Goal: Task Accomplishment & Management: Manage account settings

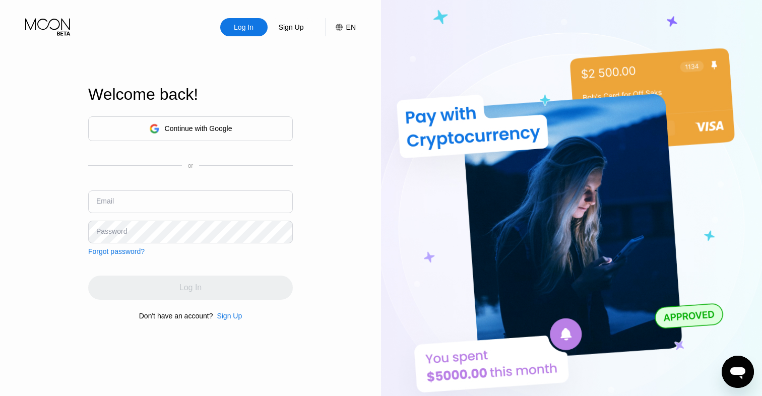
type input "[EMAIL_ADDRESS][DOMAIN_NAME]"
click at [149, 258] on div "Continue with Google or Email [EMAIL_ADDRESS][DOMAIN_NAME] Password Forgot pass…" at bounding box center [190, 218] width 205 height 205
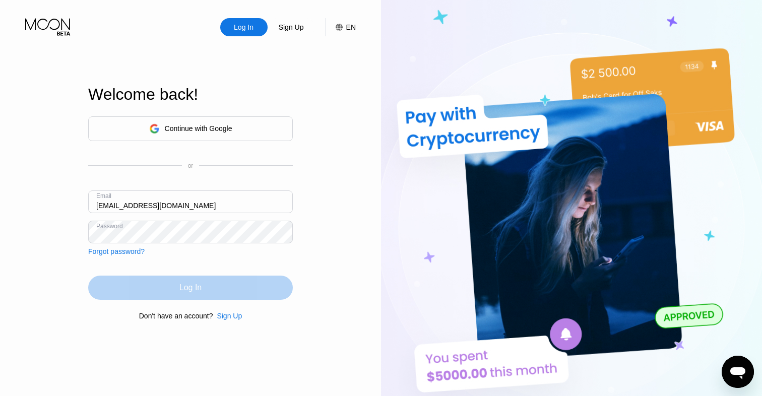
click at [152, 293] on div "Log In" at bounding box center [190, 288] width 205 height 24
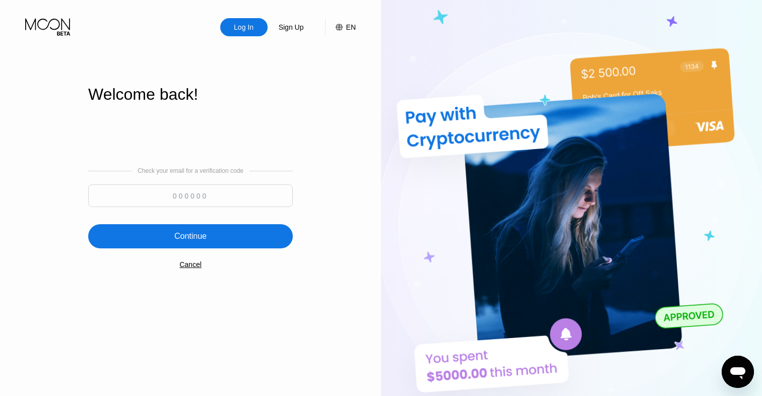
click at [210, 192] on input at bounding box center [190, 195] width 205 height 23
type input "508084"
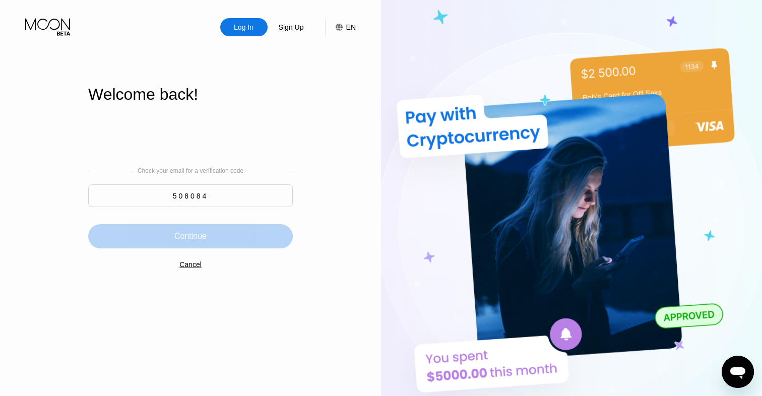
click at [215, 230] on div "Continue" at bounding box center [190, 236] width 205 height 24
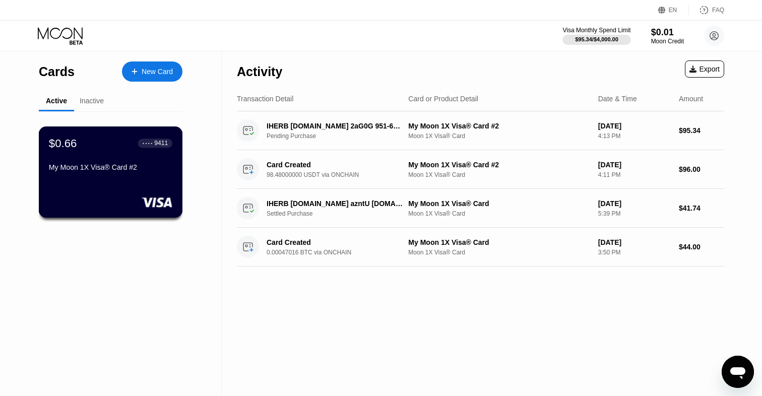
click at [129, 151] on div "$0.66 ● ● ● ● 9411 My Moon 1X Visa® Card #2" at bounding box center [110, 156] width 123 height 39
click at [130, 190] on div "$0.66 ● ● ● ● 9411 My Moon 1X Visa® Card #2" at bounding box center [111, 171] width 144 height 91
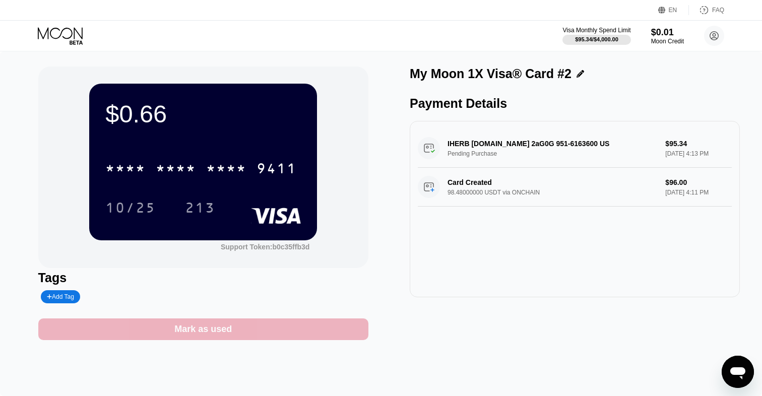
click at [151, 327] on div "Mark as used" at bounding box center [203, 329] width 330 height 22
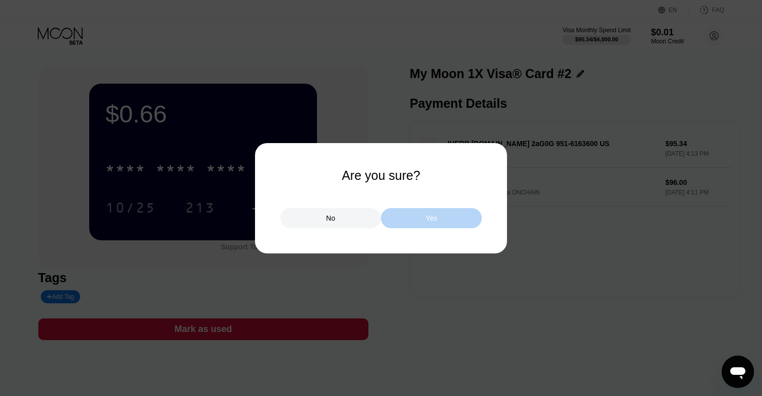
click at [415, 220] on div "Yes" at bounding box center [431, 218] width 101 height 20
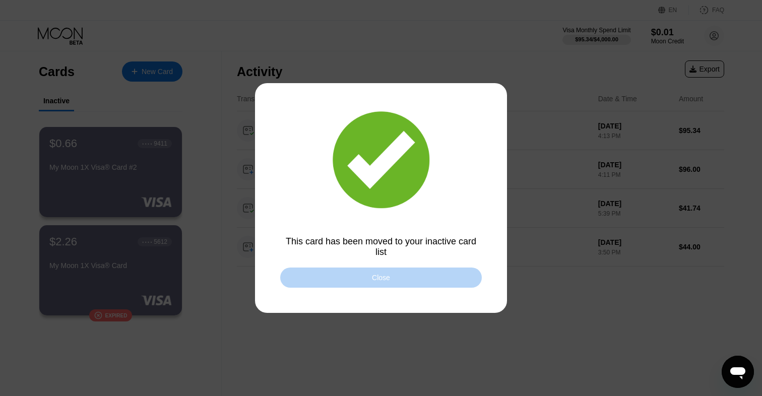
click at [376, 282] on div "Close" at bounding box center [381, 278] width 202 height 20
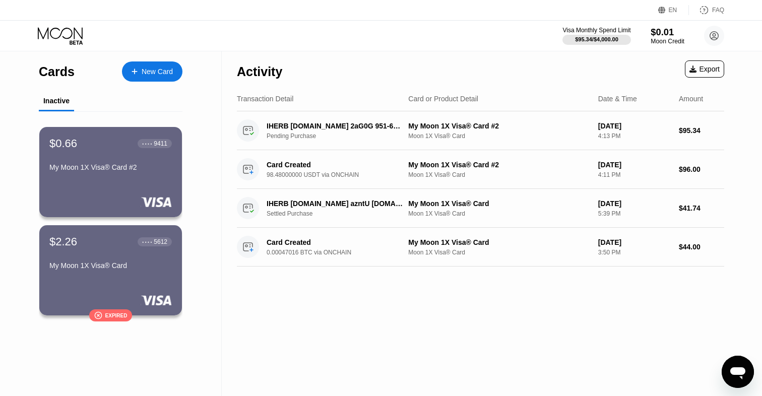
click at [655, 33] on div "$0.01" at bounding box center [668, 32] width 34 height 11
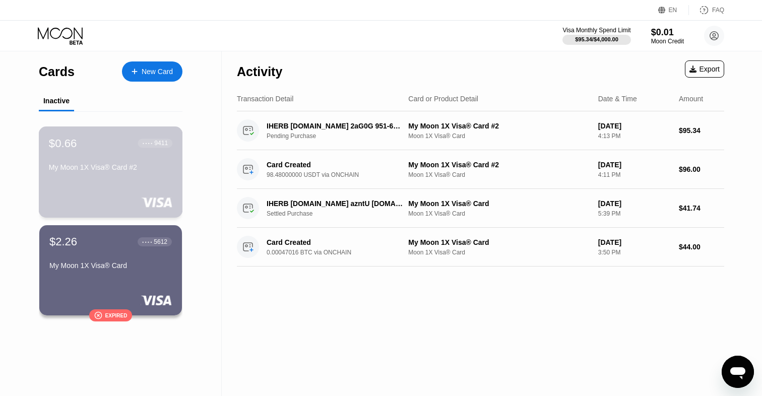
click at [126, 171] on div "My Moon 1X Visa® Card #2" at bounding box center [110, 167] width 123 height 8
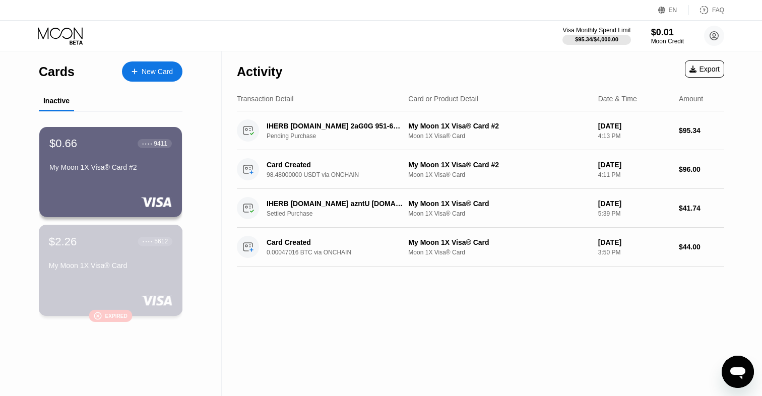
click at [86, 261] on div "$2.26 ● ● ● ● 5612 My Moon 1X Visa® Card" at bounding box center [110, 254] width 123 height 39
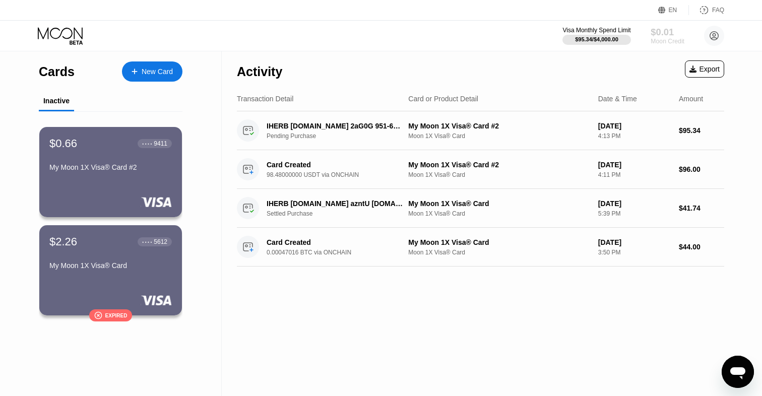
click at [667, 30] on div "$0.01" at bounding box center [668, 32] width 34 height 11
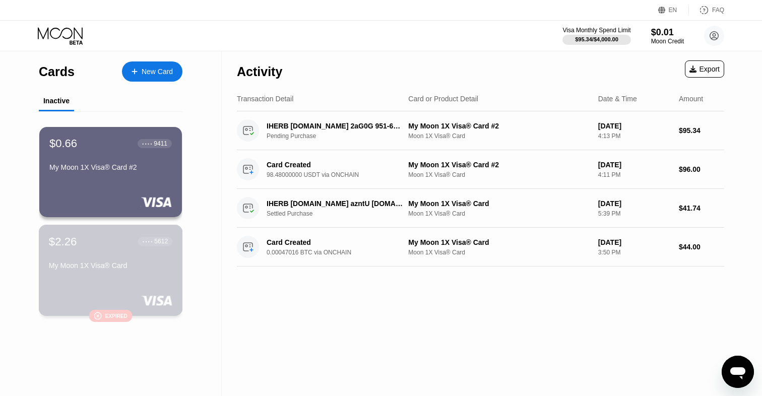
click at [56, 266] on div "My Moon 1X Visa® Card" at bounding box center [110, 266] width 123 height 8
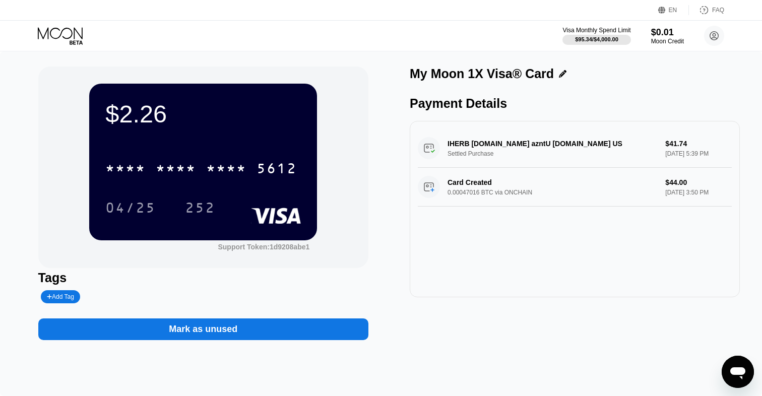
click at [144, 109] on div "$2.26" at bounding box center [203, 114] width 196 height 28
click at [53, 32] on icon at bounding box center [61, 36] width 47 height 18
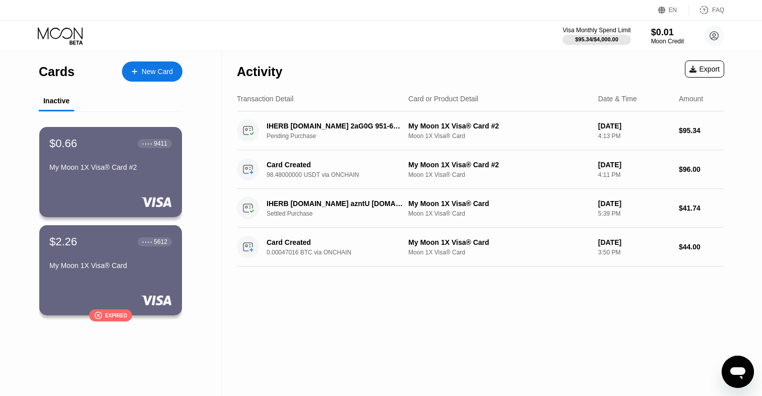
click at [131, 65] on div "New Card" at bounding box center [152, 71] width 60 height 20
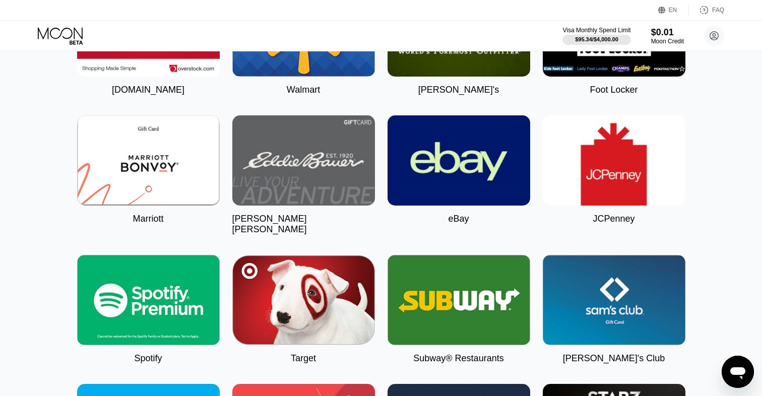
scroll to position [2921, 0]
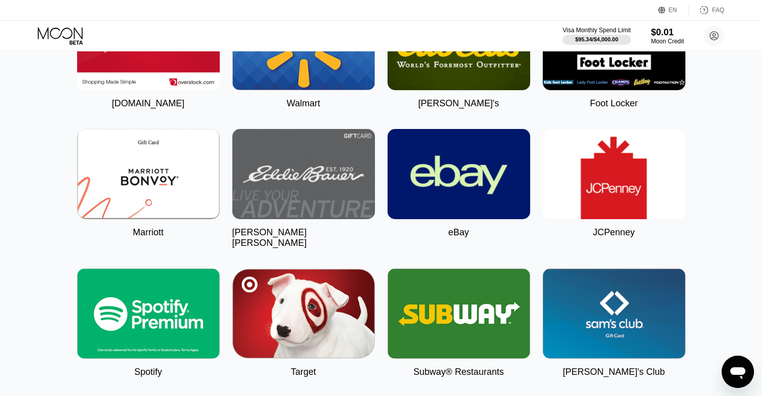
click at [450, 219] on img at bounding box center [459, 174] width 143 height 90
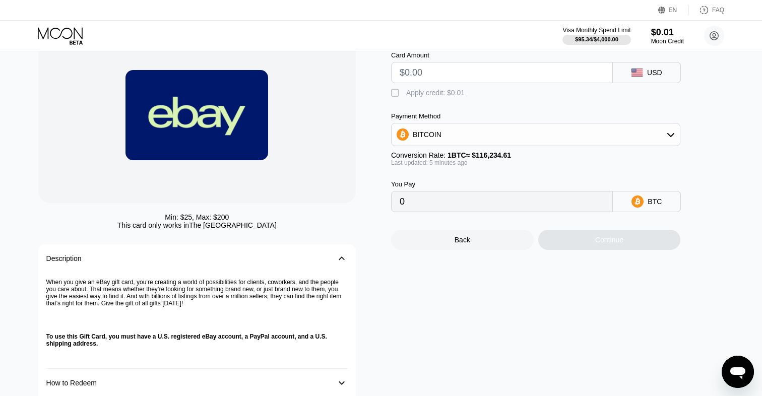
scroll to position [85, 0]
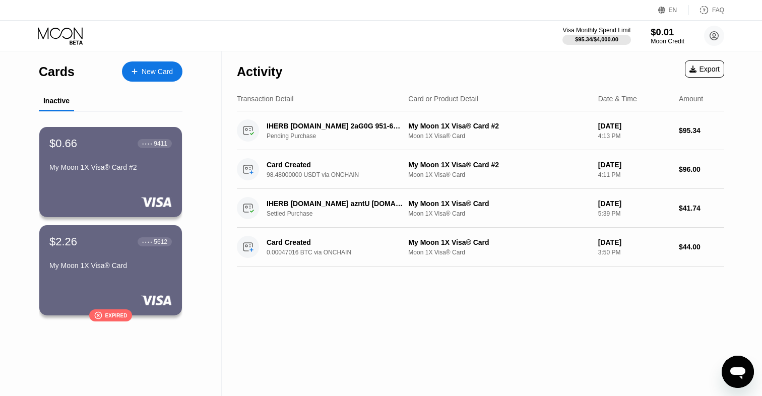
click at [651, 31] on div "$0.01" at bounding box center [668, 32] width 34 height 11
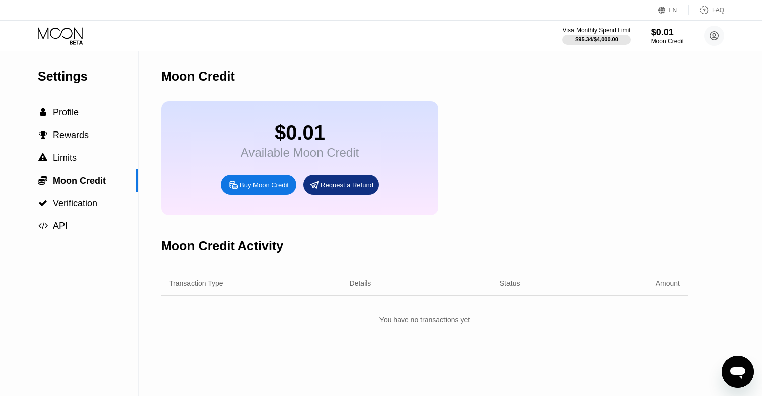
click at [325, 182] on div "Request a Refund" at bounding box center [347, 185] width 53 height 9
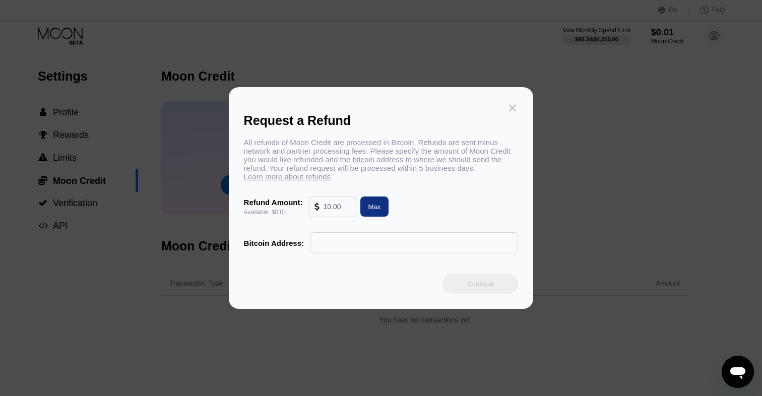
click at [513, 108] on icon at bounding box center [512, 107] width 7 height 7
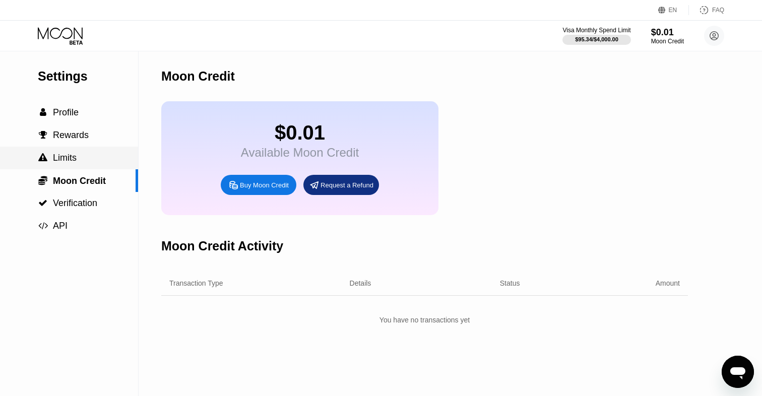
click at [68, 161] on span "Limits" at bounding box center [65, 158] width 24 height 10
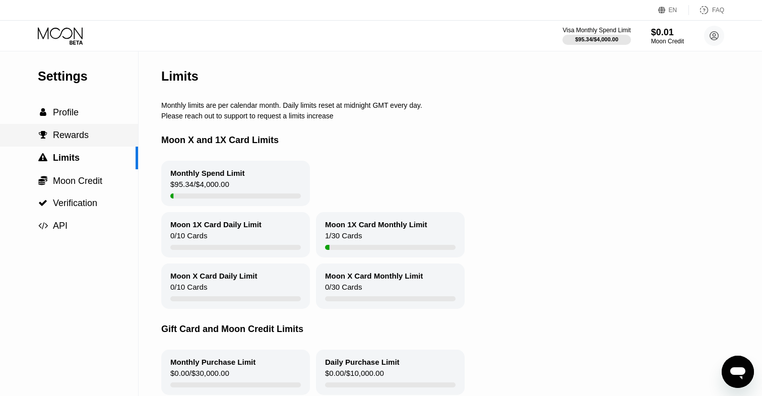
click at [78, 137] on span "Rewards" at bounding box center [71, 135] width 36 height 10
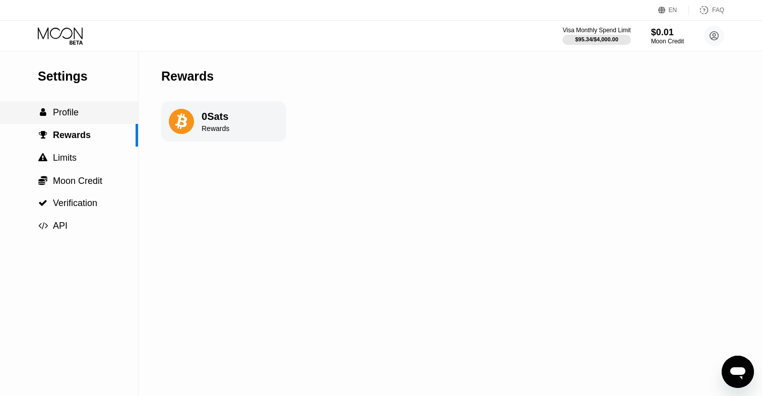
click at [68, 107] on div " Profile" at bounding box center [69, 112] width 138 height 23
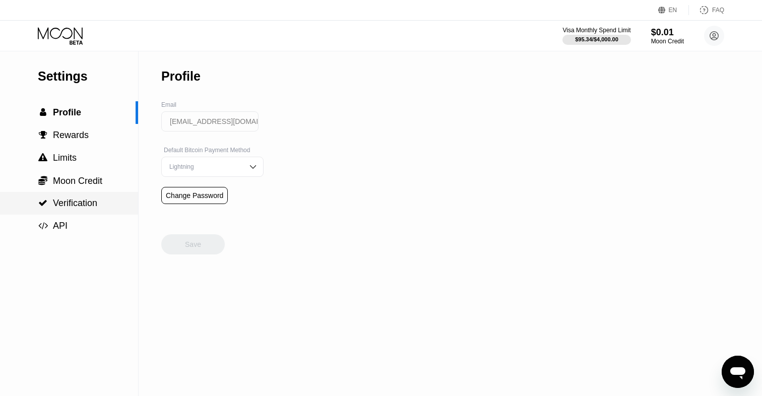
click at [67, 199] on span "Verification" at bounding box center [75, 203] width 44 height 10
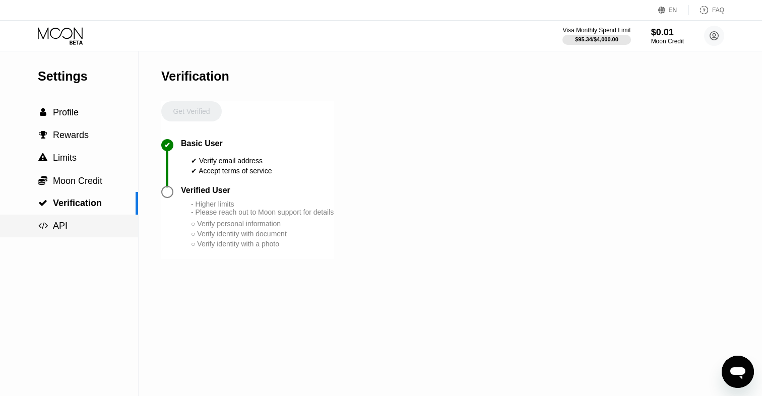
click at [65, 218] on div " API" at bounding box center [69, 226] width 138 height 23
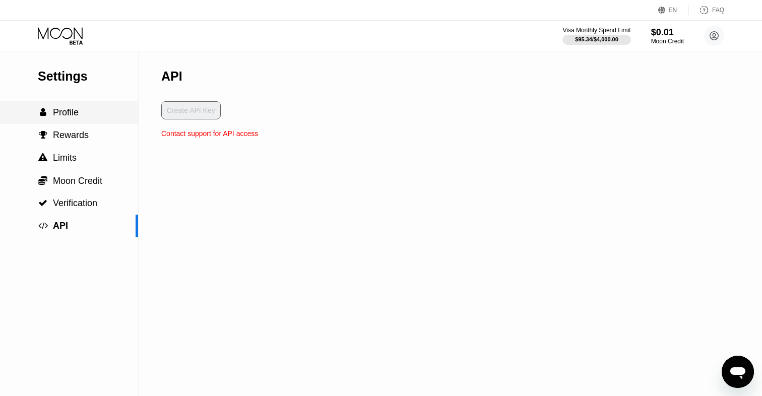
click at [68, 112] on span "Profile" at bounding box center [66, 112] width 26 height 10
